Goal: Check status: Check status

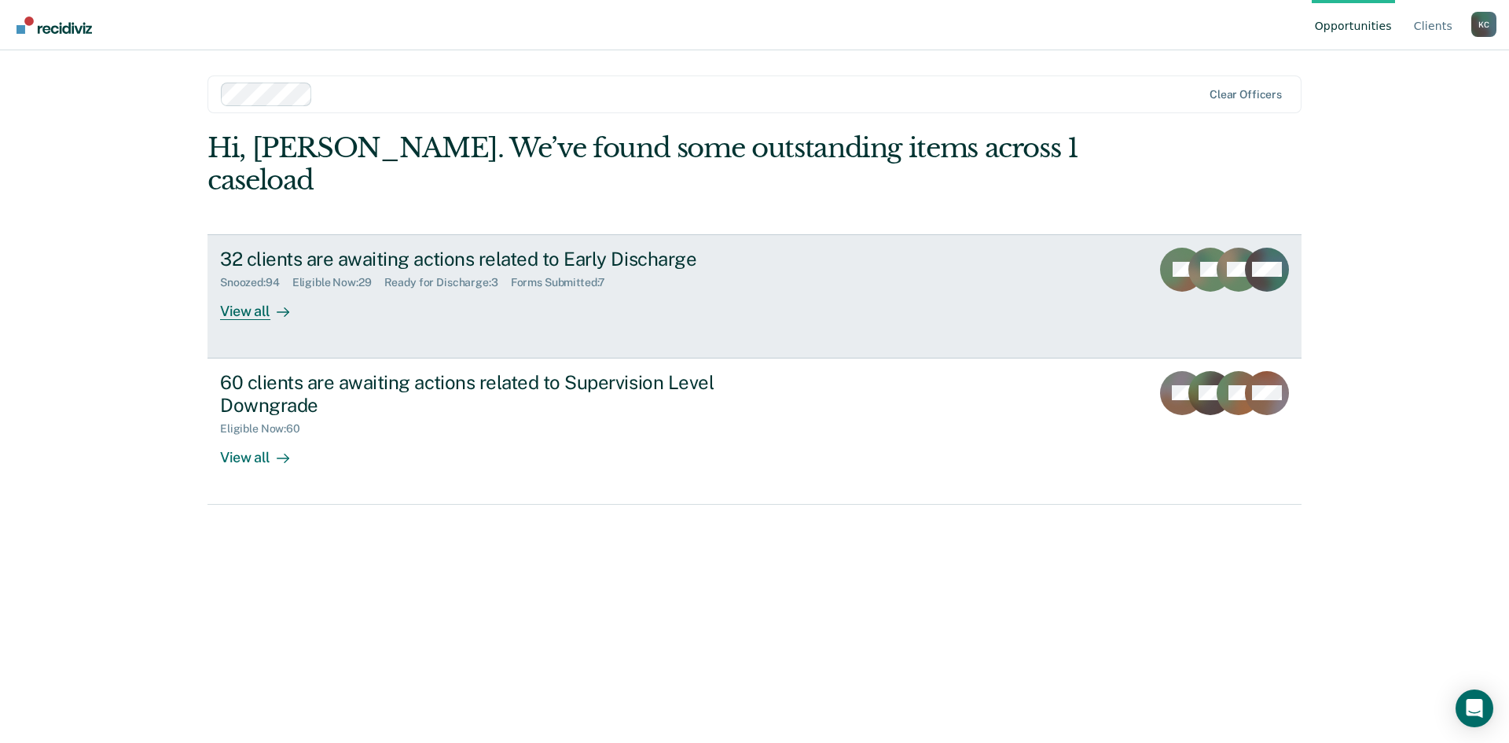
click at [278, 306] on icon at bounding box center [283, 312] width 13 height 13
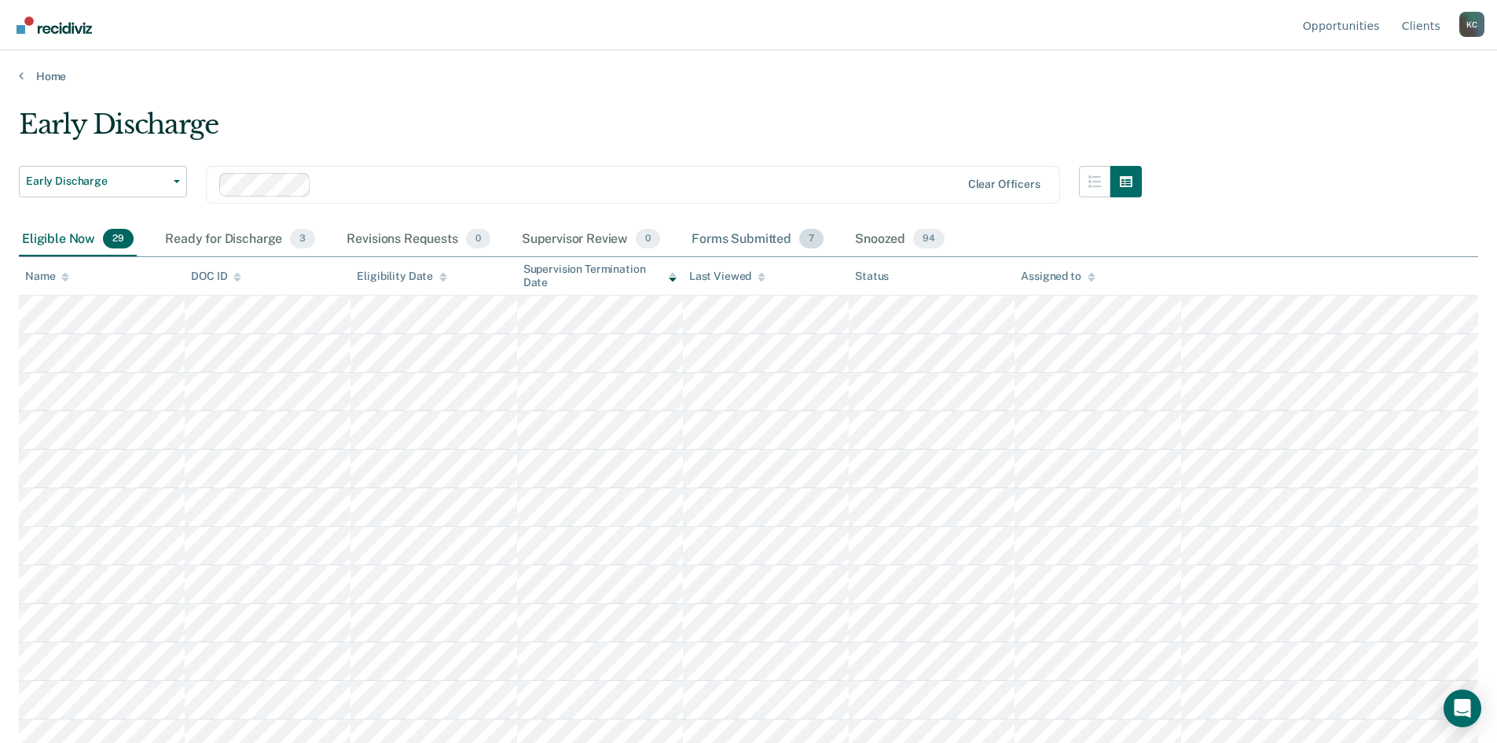
click at [761, 246] on div "Forms Submitted 7" at bounding box center [757, 239] width 138 height 35
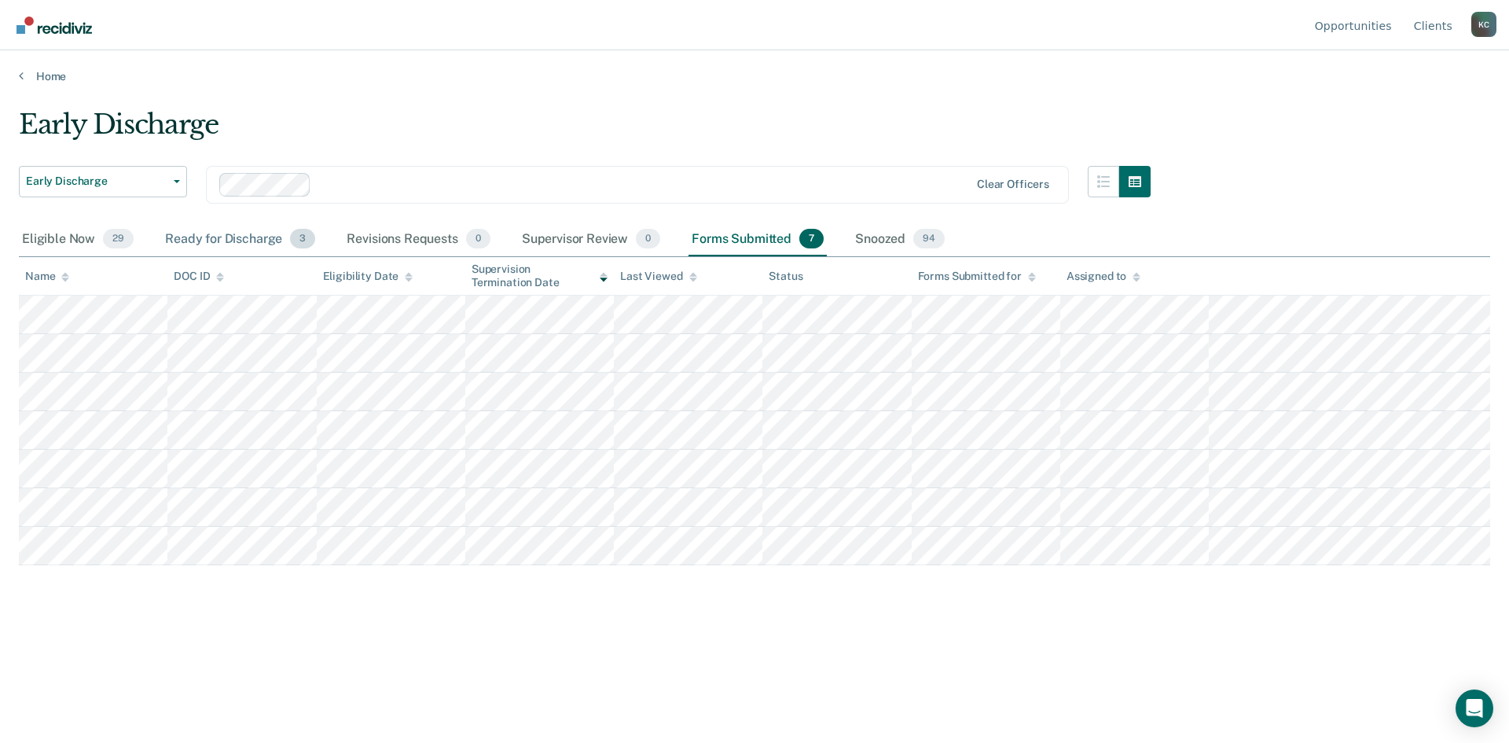
click at [240, 245] on div "Ready for Discharge 3" at bounding box center [240, 239] width 156 height 35
